Goal: Navigation & Orientation: Find specific page/section

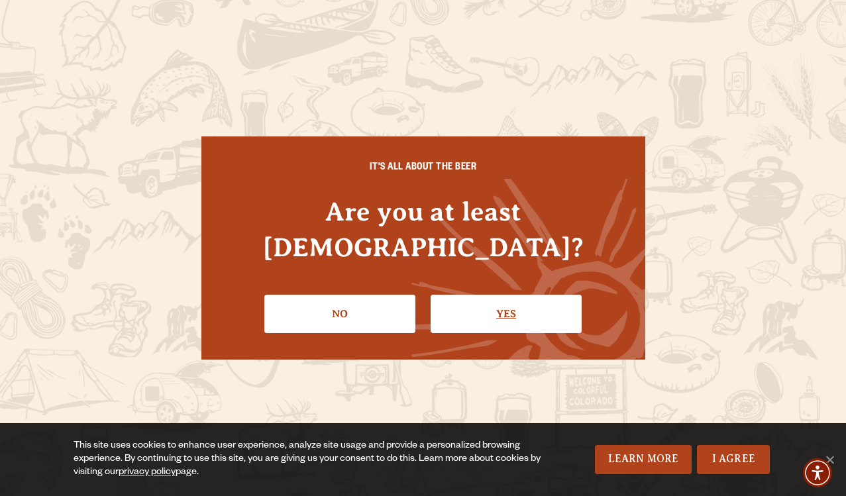
click at [441, 295] on link "Yes" at bounding box center [506, 314] width 151 height 38
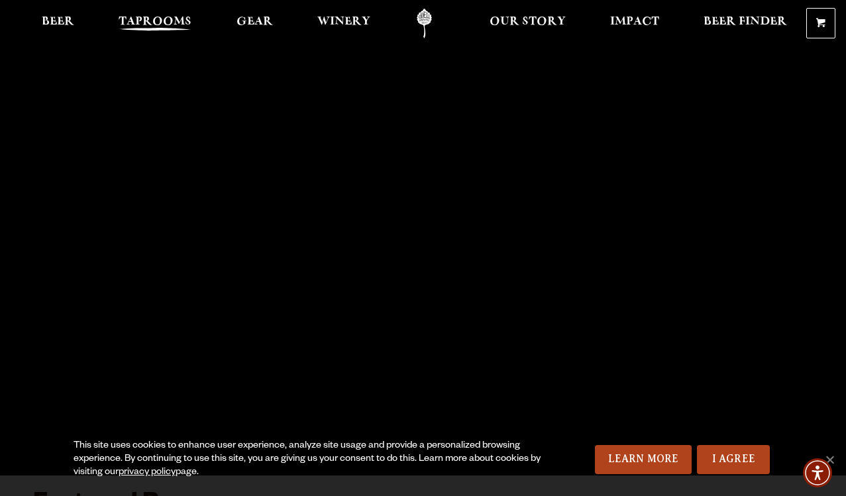
click at [151, 24] on span "Taprooms" at bounding box center [155, 22] width 73 height 11
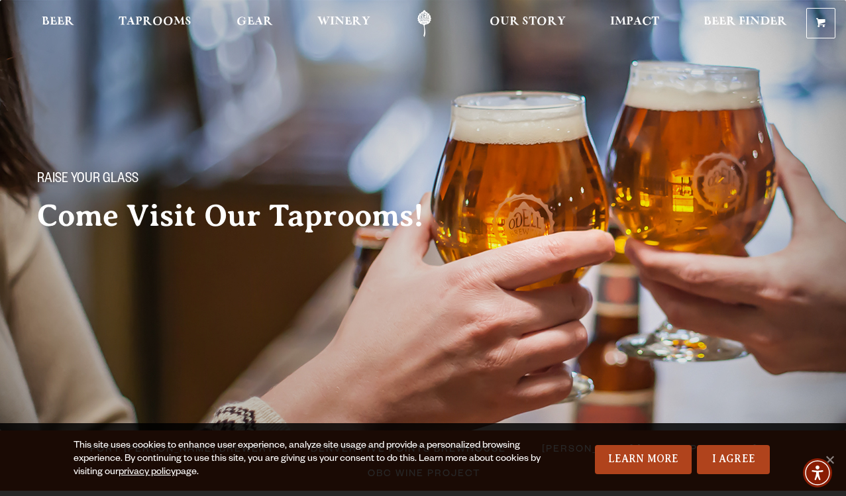
scroll to position [13, 0]
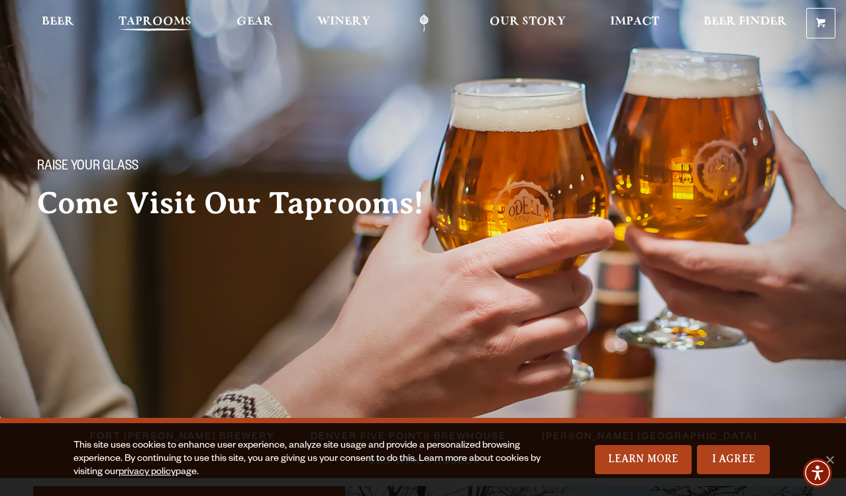
click at [162, 26] on span "Taprooms" at bounding box center [155, 22] width 73 height 11
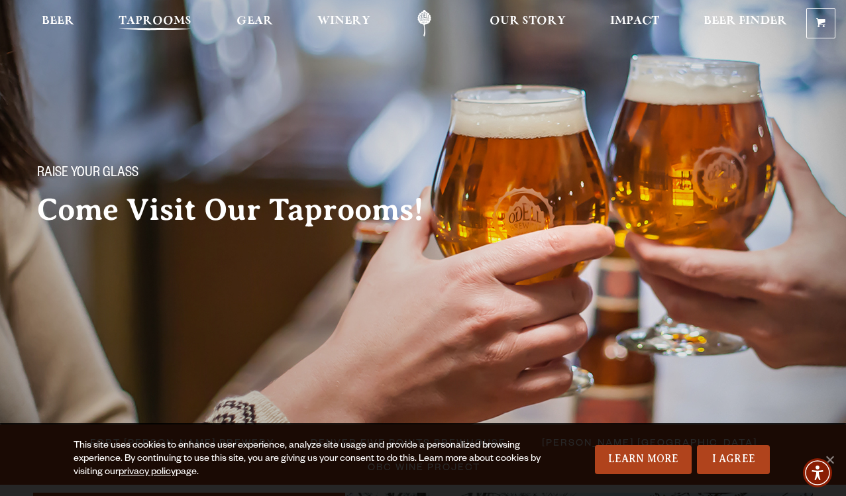
scroll to position [0, 0]
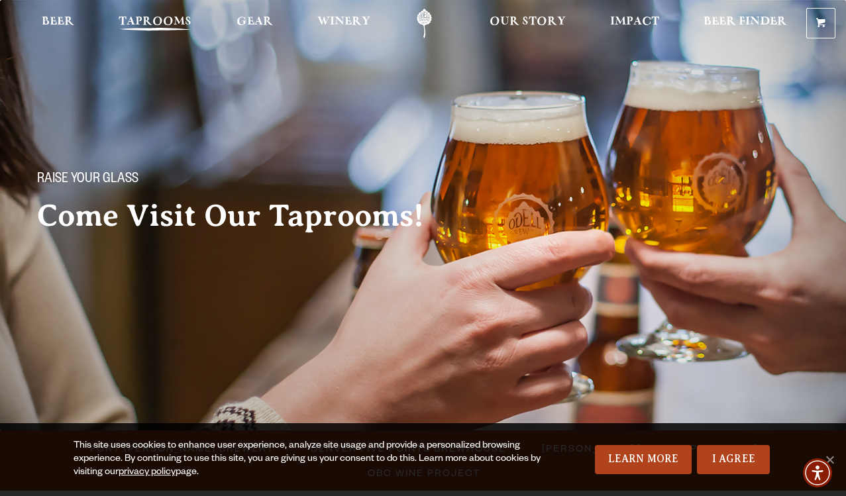
click at [170, 23] on span "Taprooms" at bounding box center [155, 22] width 73 height 11
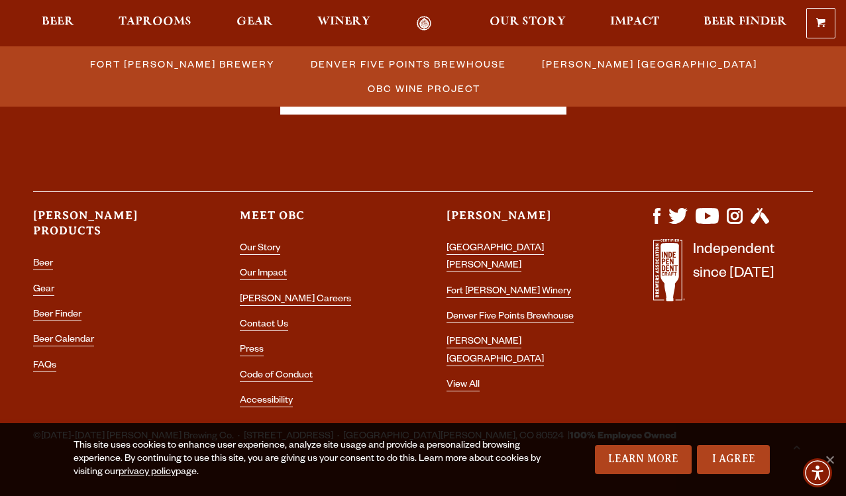
scroll to position [1544, 0]
